Goal: Task Accomplishment & Management: Complete application form

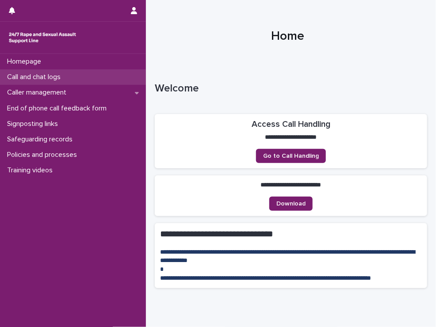
click at [50, 79] on p "Call and chat logs" at bounding box center [36, 77] width 64 height 8
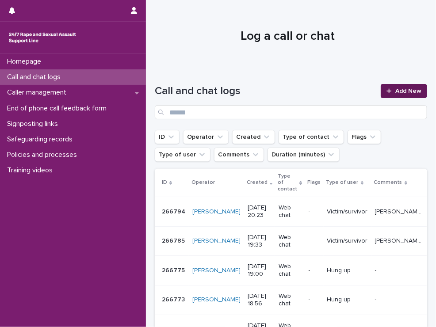
click at [395, 92] on span "Add New" at bounding box center [408, 91] width 26 height 6
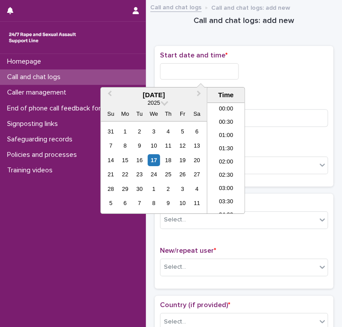
click at [172, 69] on input "text" at bounding box center [199, 71] width 79 height 16
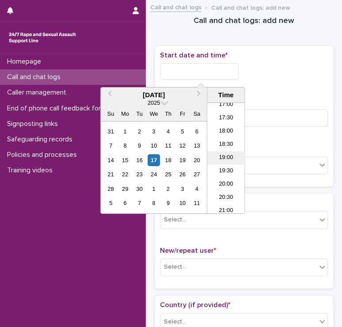
click at [228, 156] on li "19:00" at bounding box center [226, 158] width 38 height 13
click at [214, 76] on input "**********" at bounding box center [199, 71] width 79 height 16
type input "**********"
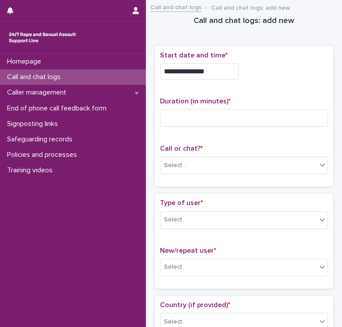
click at [274, 90] on div "**********" at bounding box center [244, 116] width 168 height 130
click at [169, 109] on input at bounding box center [244, 118] width 168 height 18
type input "*"
click at [177, 169] on div "Call or chat? * Select..." at bounding box center [244, 163] width 168 height 37
click at [202, 159] on div "Select..." at bounding box center [238, 165] width 156 height 15
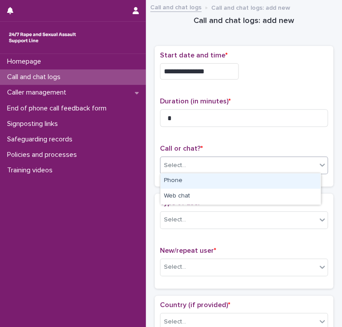
click at [195, 179] on div "Phone" at bounding box center [240, 180] width 160 height 15
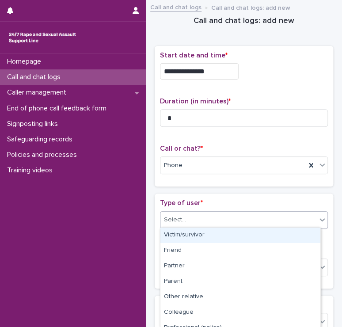
click at [184, 217] on div "Select..." at bounding box center [175, 219] width 22 height 9
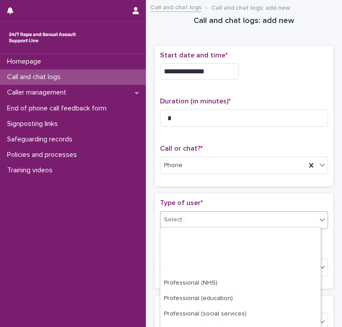
scroll to position [132, 0]
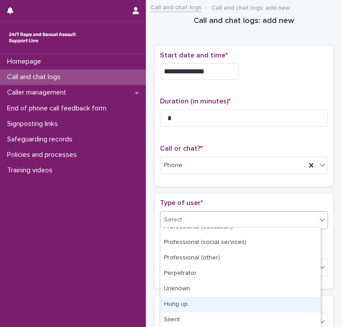
click at [181, 305] on div "Hung up" at bounding box center [240, 304] width 160 height 15
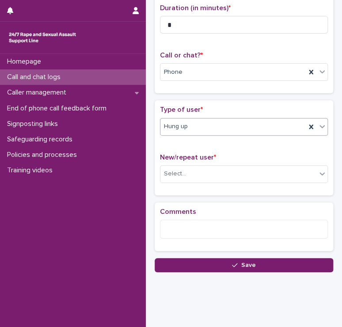
scroll to position [106, 0]
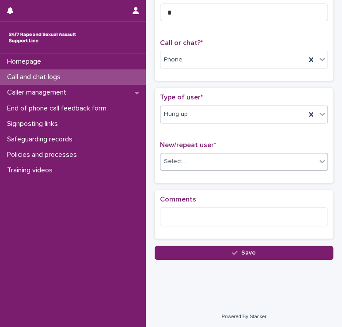
click at [169, 165] on div "Select..." at bounding box center [238, 161] width 156 height 15
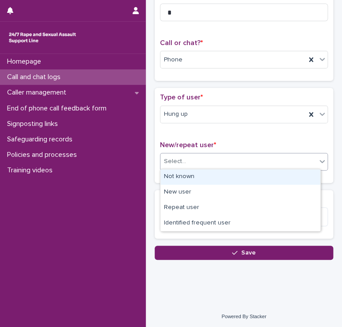
click at [173, 176] on div "Not known" at bounding box center [240, 176] width 160 height 15
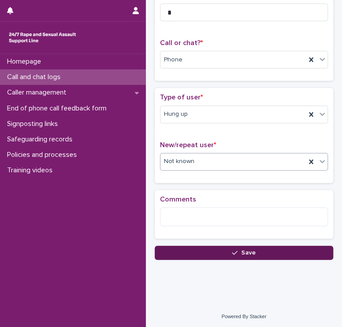
click at [207, 253] on button "Save" at bounding box center [244, 253] width 179 height 14
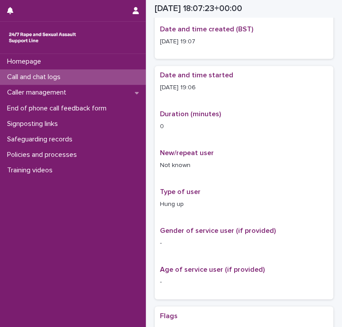
scroll to position [115, 0]
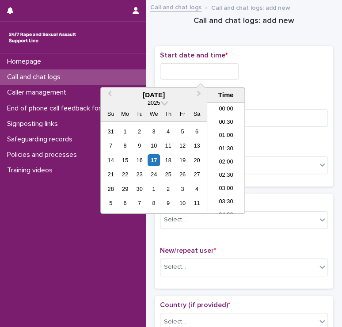
click at [173, 69] on input "text" at bounding box center [199, 71] width 79 height 16
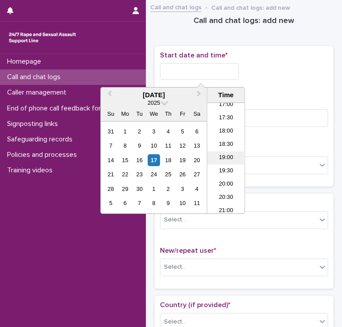
click at [226, 156] on li "19:00" at bounding box center [226, 158] width 38 height 13
click at [213, 69] on input "**********" at bounding box center [199, 71] width 79 height 16
type input "**********"
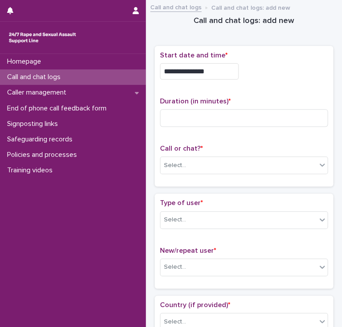
click at [295, 87] on div "**********" at bounding box center [244, 116] width 168 height 130
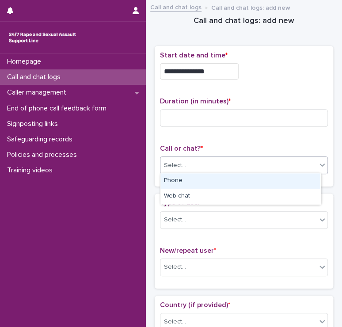
click at [183, 167] on div "Select..." at bounding box center [175, 165] width 22 height 9
click at [179, 177] on div "Phone" at bounding box center [240, 180] width 160 height 15
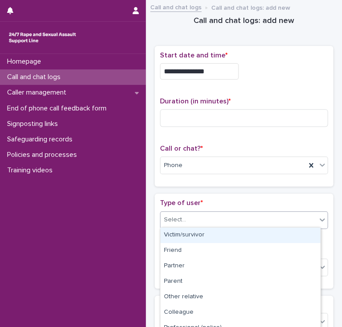
click at [207, 219] on div "Select..." at bounding box center [238, 220] width 156 height 15
click at [203, 232] on div "Victim/survivor" at bounding box center [240, 235] width 160 height 15
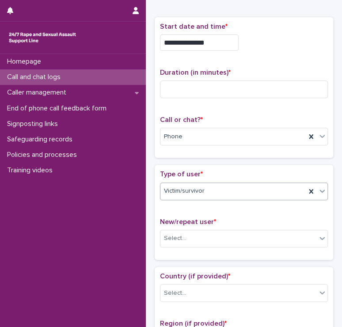
scroll to position [44, 0]
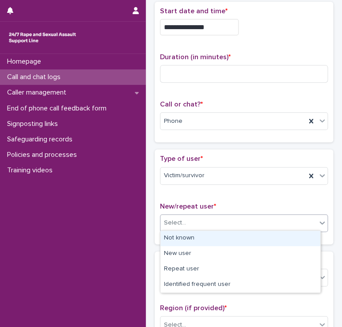
click at [200, 222] on div "Select..." at bounding box center [238, 223] width 156 height 15
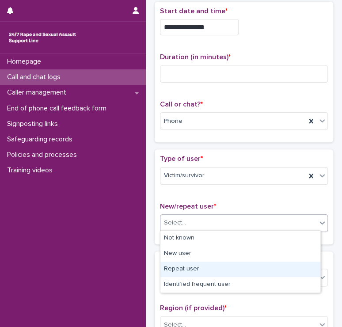
click at [194, 268] on div "Repeat user" at bounding box center [240, 269] width 160 height 15
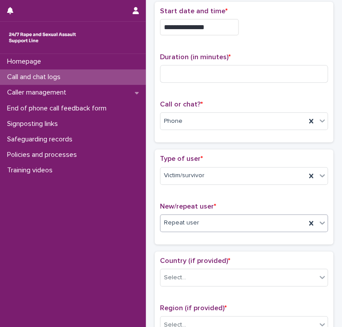
scroll to position [88, 0]
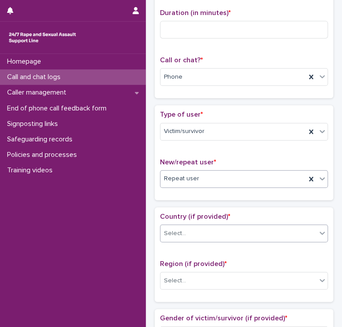
click at [189, 236] on div "Select..." at bounding box center [238, 233] width 156 height 15
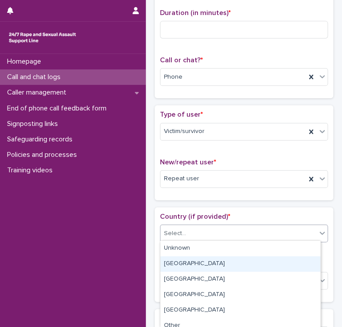
click at [176, 264] on div "[GEOGRAPHIC_DATA]" at bounding box center [240, 263] width 160 height 15
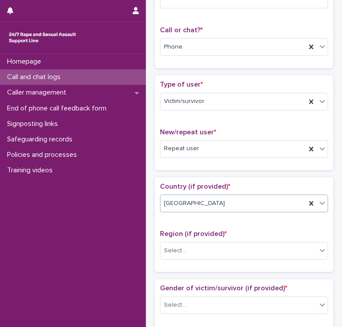
scroll to position [133, 0]
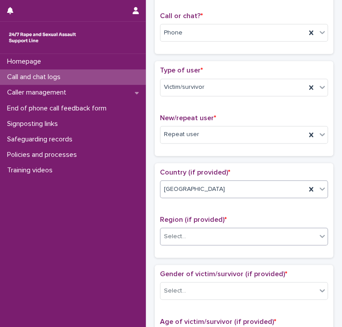
click at [183, 235] on div "Select..." at bounding box center [175, 236] width 22 height 9
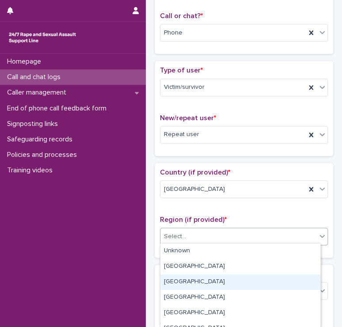
click at [184, 281] on div "[GEOGRAPHIC_DATA]" at bounding box center [240, 282] width 160 height 15
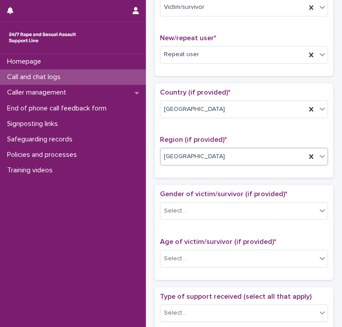
scroll to position [221, 0]
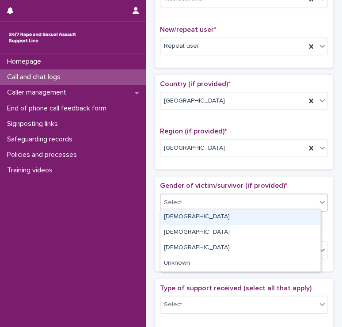
click at [173, 201] on div "Select..." at bounding box center [175, 202] width 22 height 9
click at [175, 218] on div "[DEMOGRAPHIC_DATA]" at bounding box center [240, 217] width 160 height 15
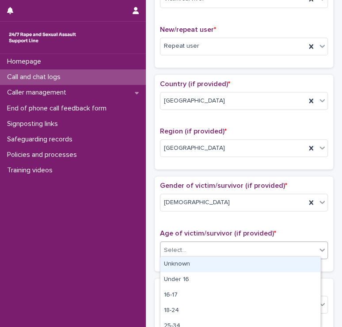
click at [174, 245] on div "Select..." at bounding box center [175, 249] width 22 height 9
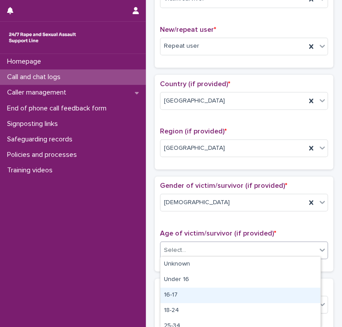
scroll to position [44, 0]
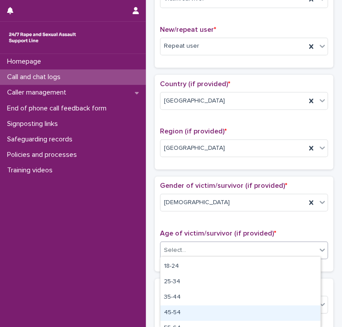
click at [172, 310] on div "45-54" at bounding box center [240, 312] width 160 height 15
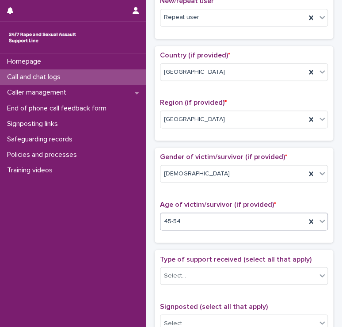
scroll to position [265, 0]
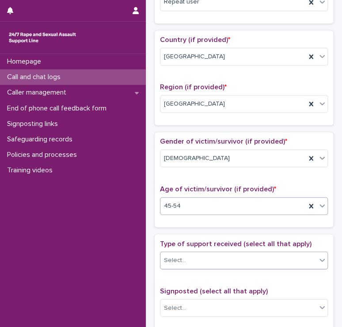
click at [171, 261] on div "Select..." at bounding box center [175, 260] width 22 height 9
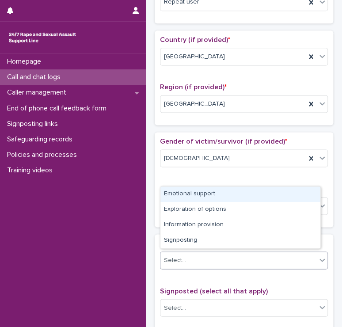
click at [174, 195] on div "Emotional support" at bounding box center [240, 194] width 160 height 15
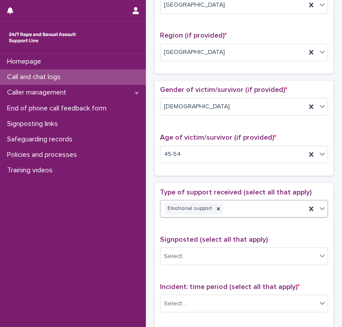
scroll to position [354, 0]
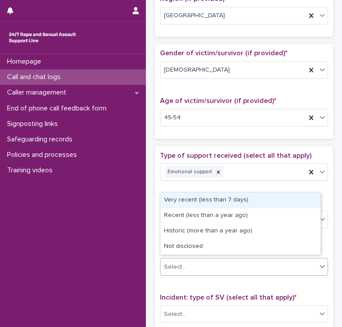
click at [173, 262] on div "Select..." at bounding box center [175, 266] width 22 height 9
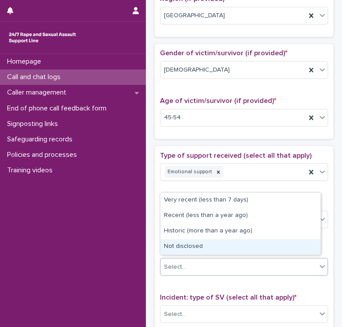
click at [179, 247] on div "Not disclosed" at bounding box center [240, 246] width 160 height 15
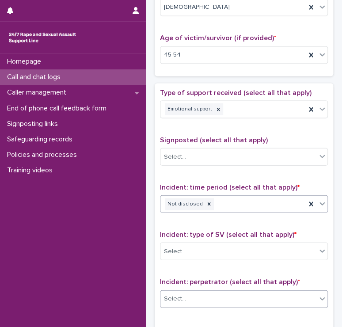
scroll to position [442, 0]
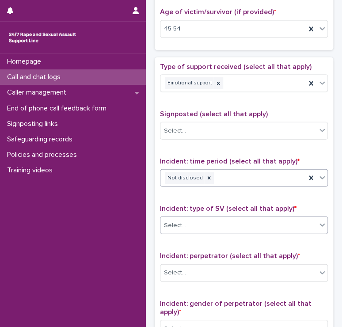
click at [175, 221] on div "Select..." at bounding box center [175, 225] width 22 height 9
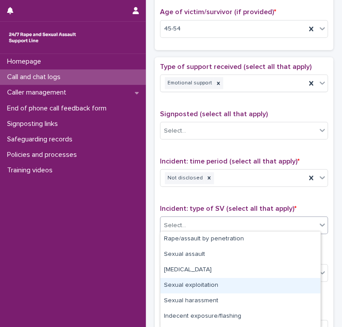
click at [184, 286] on div "Sexual exploitation" at bounding box center [240, 285] width 160 height 15
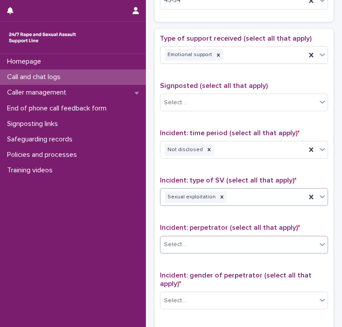
scroll to position [486, 0]
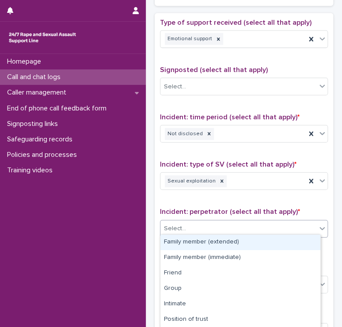
click at [189, 225] on div "Select..." at bounding box center [238, 228] width 156 height 15
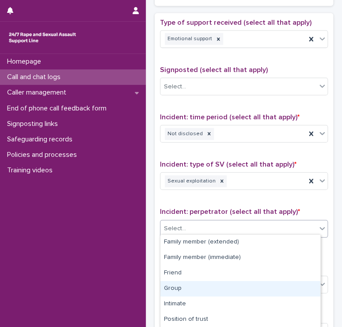
click at [181, 290] on div "Group" at bounding box center [240, 288] width 160 height 15
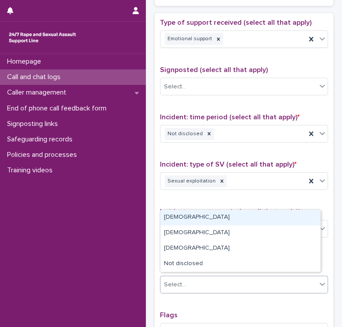
click at [184, 280] on div "Select..." at bounding box center [175, 284] width 22 height 9
click at [176, 217] on div "[DEMOGRAPHIC_DATA]" at bounding box center [240, 217] width 160 height 15
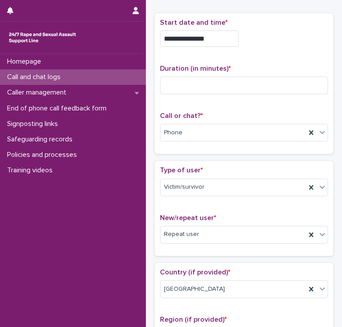
scroll to position [0, 0]
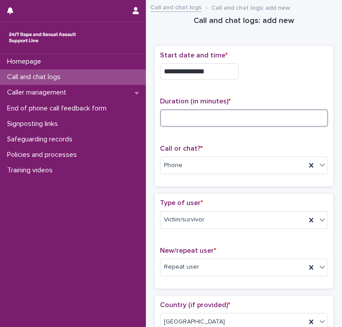
click at [189, 112] on input at bounding box center [244, 118] width 168 height 18
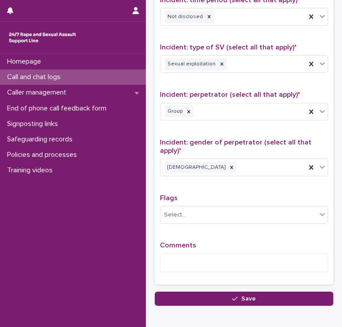
scroll to position [619, 0]
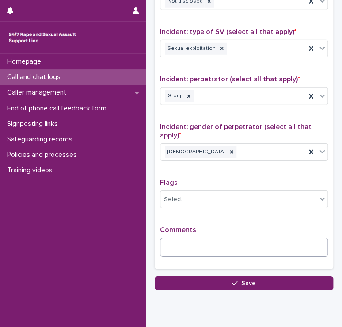
type input "**"
click at [186, 242] on textarea at bounding box center [244, 247] width 168 height 19
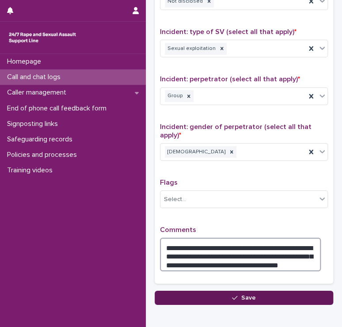
type textarea "**********"
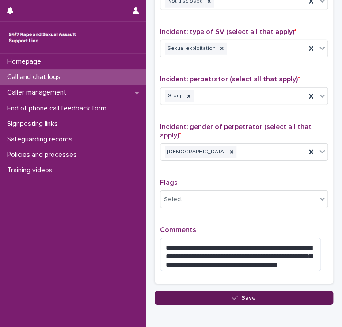
click at [255, 295] on button "Save" at bounding box center [244, 298] width 179 height 14
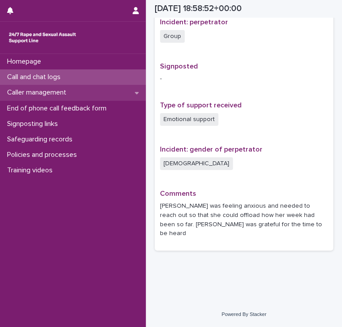
scroll to position [513, 0]
